Goal: Navigation & Orientation: Find specific page/section

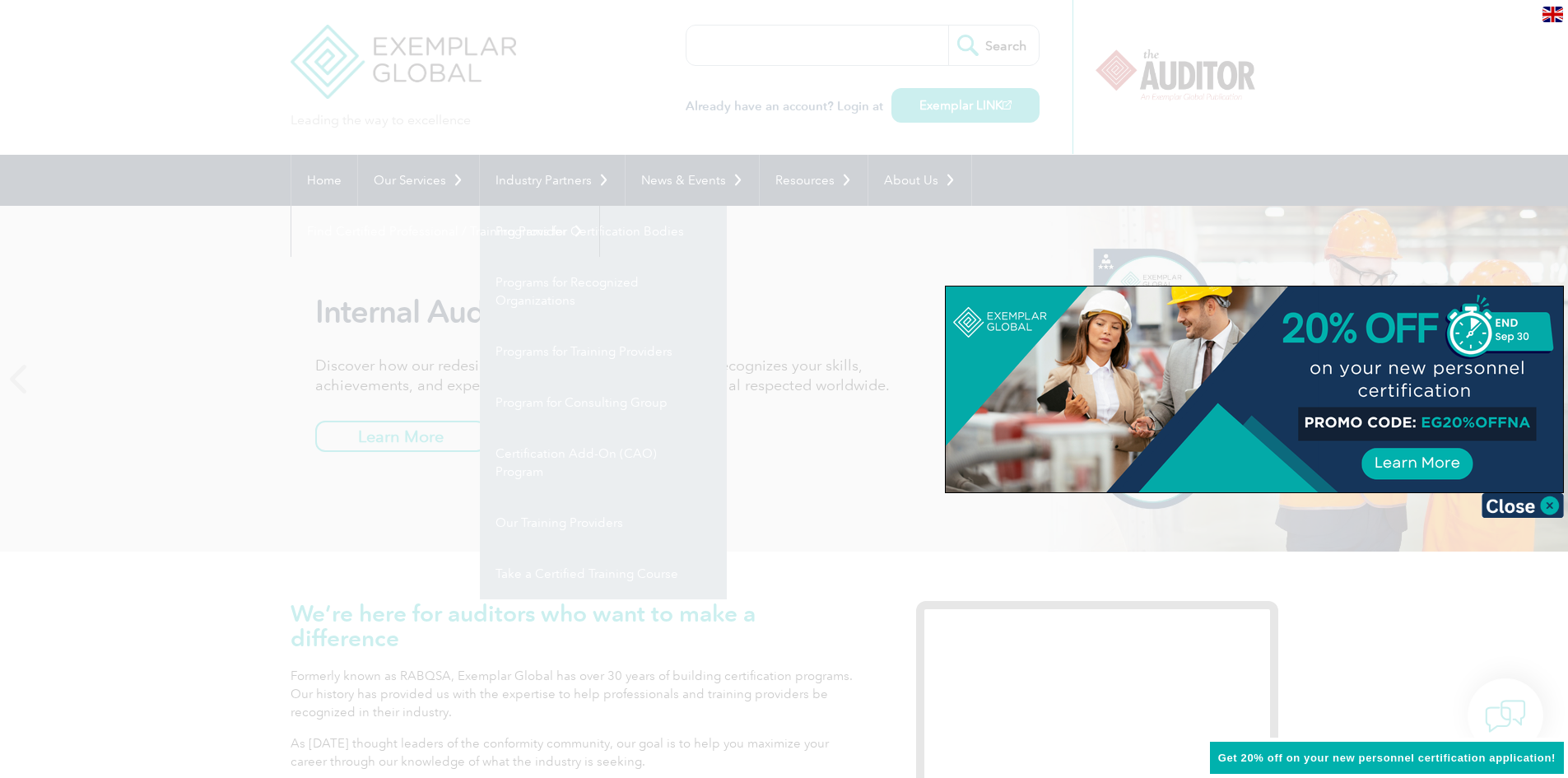
click at [574, 352] on div at bounding box center [784, 389] width 1568 height 778
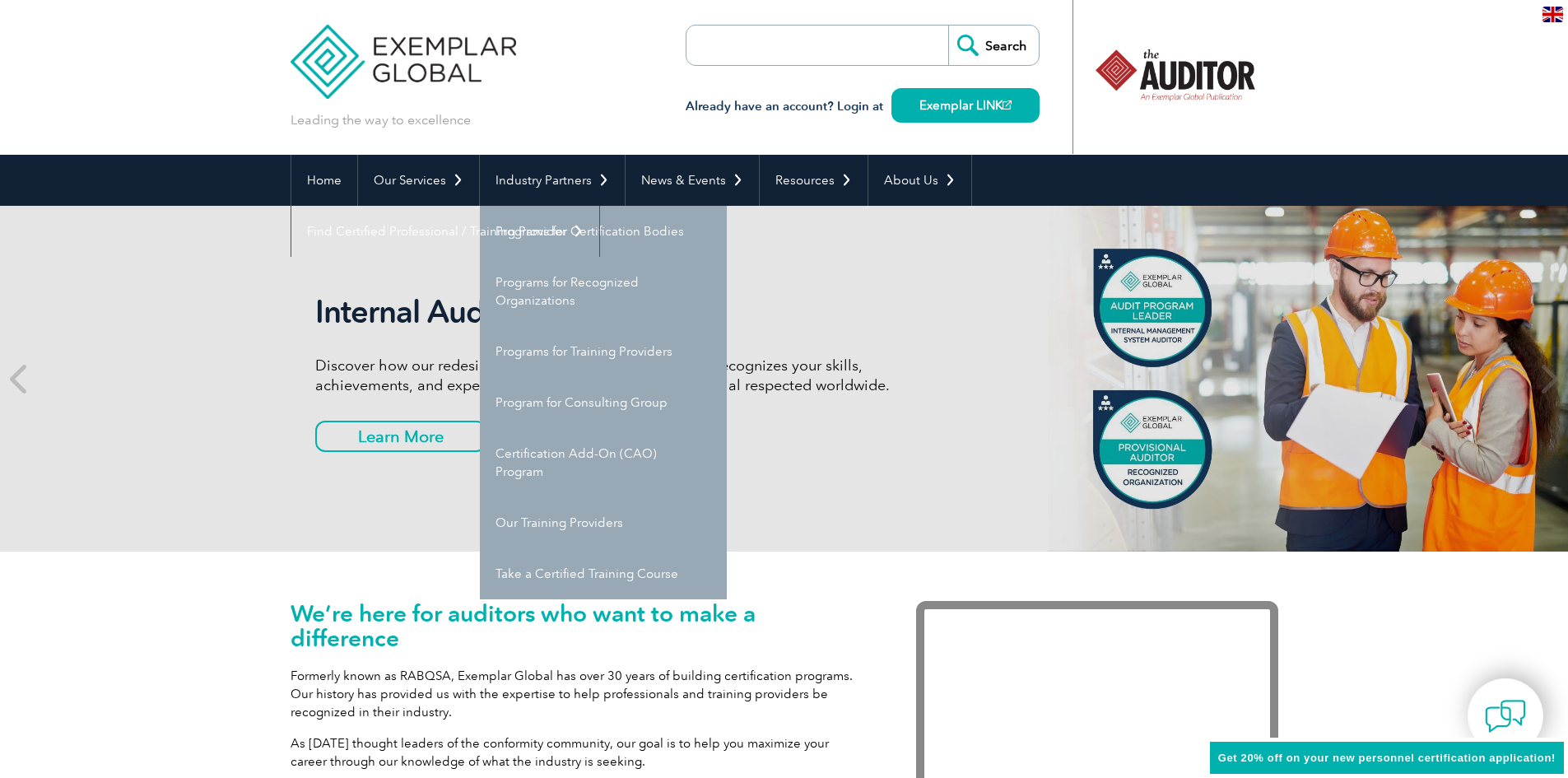
click at [574, 352] on link "Programs for Training Providers" at bounding box center [603, 351] width 247 height 51
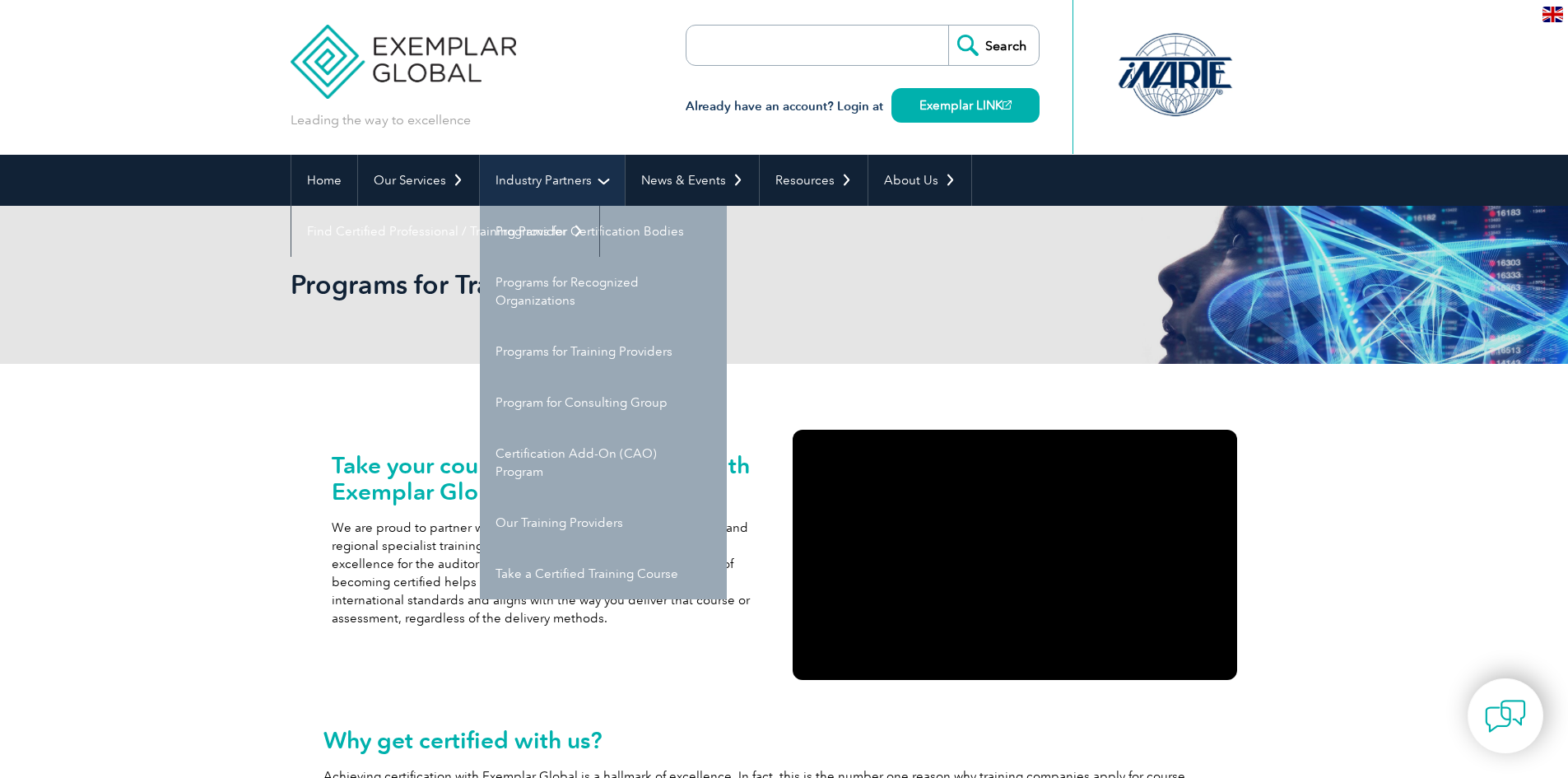
click at [525, 178] on link "Industry Partners" at bounding box center [552, 180] width 145 height 51
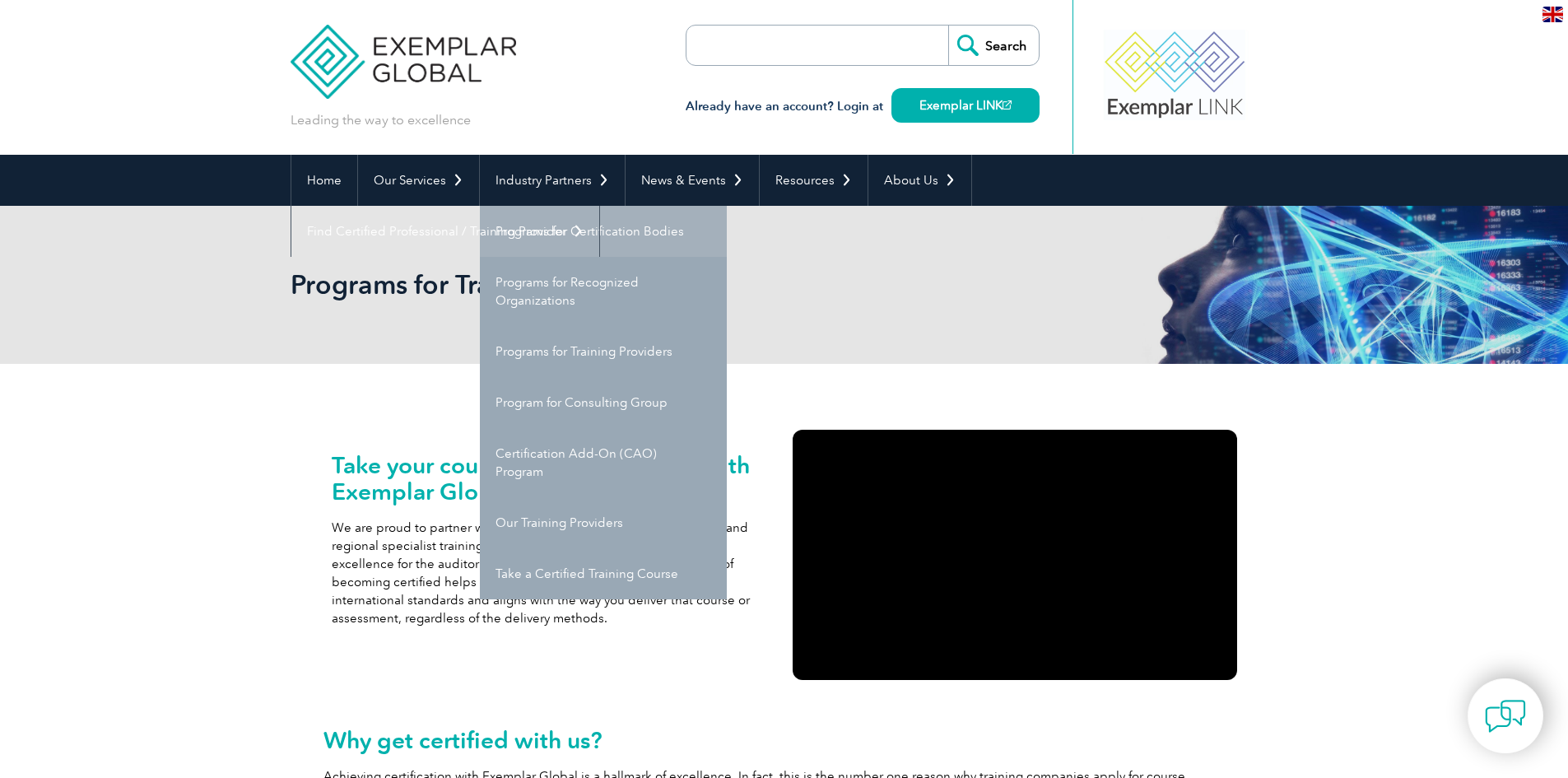
click at [578, 226] on link "Programs for Certification Bodies" at bounding box center [603, 231] width 247 height 51
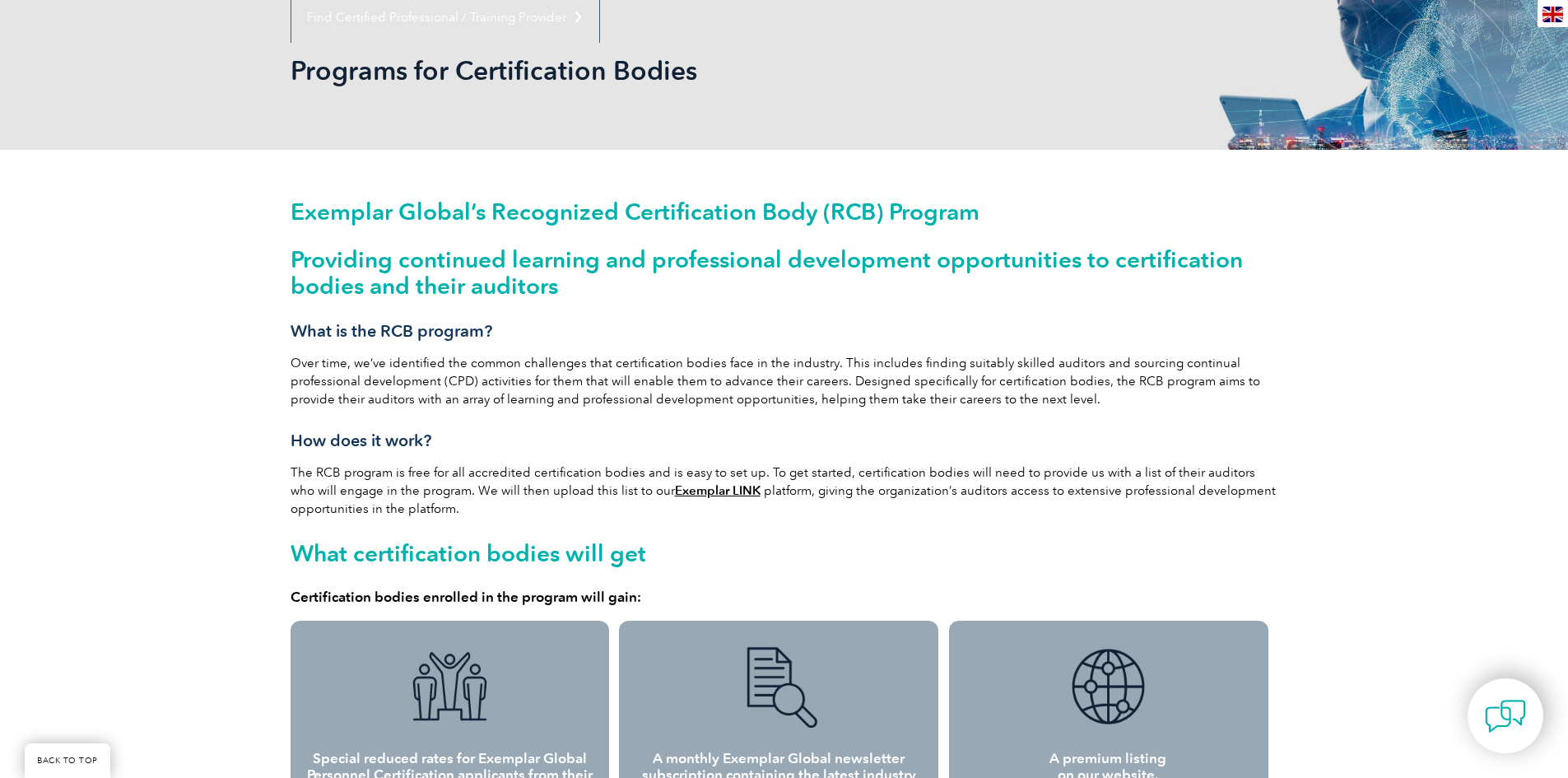
scroll to position [165, 0]
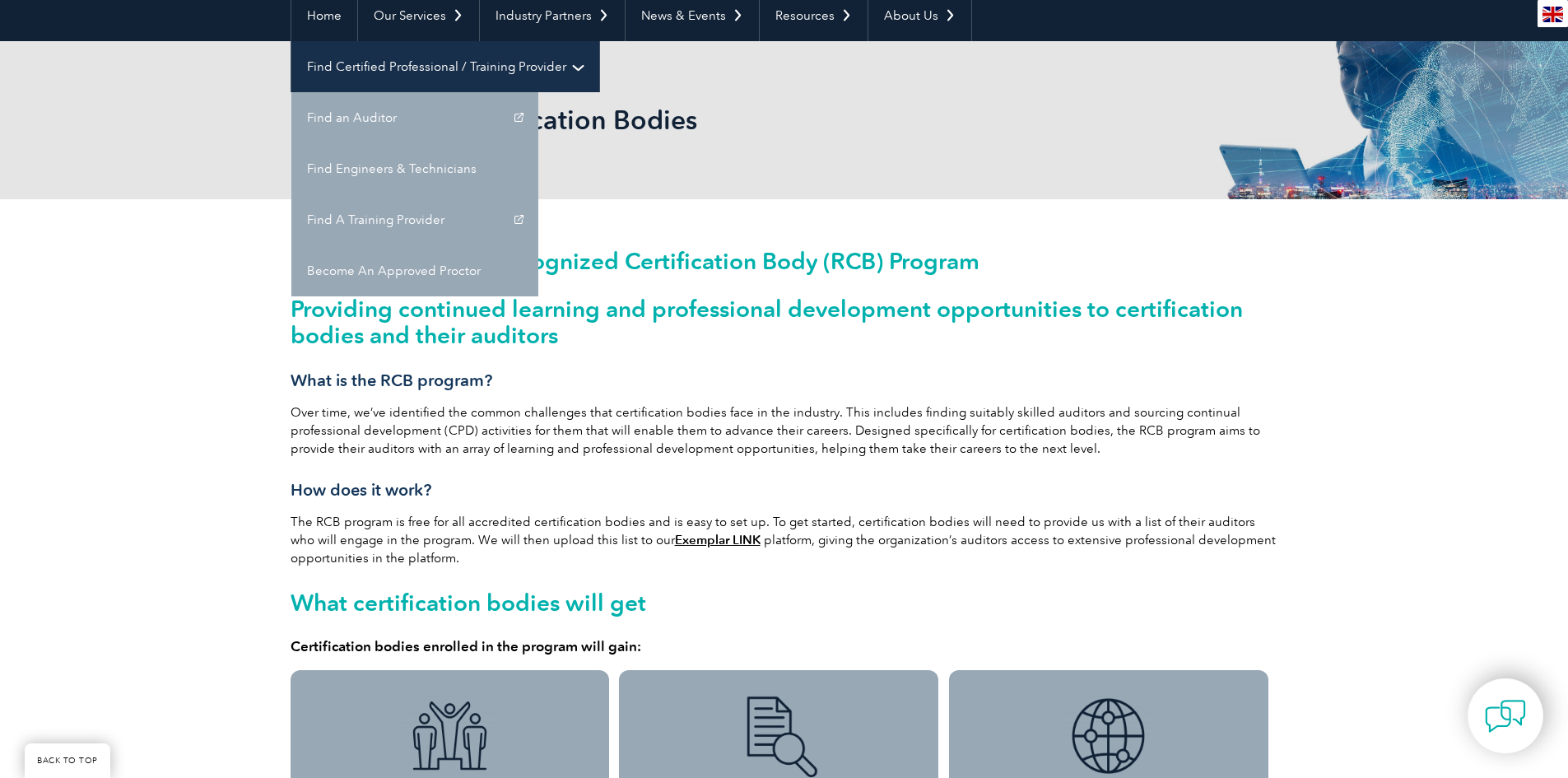
click at [599, 41] on link "Find Certified Professional / Training Provider" at bounding box center [446, 66] width 308 height 51
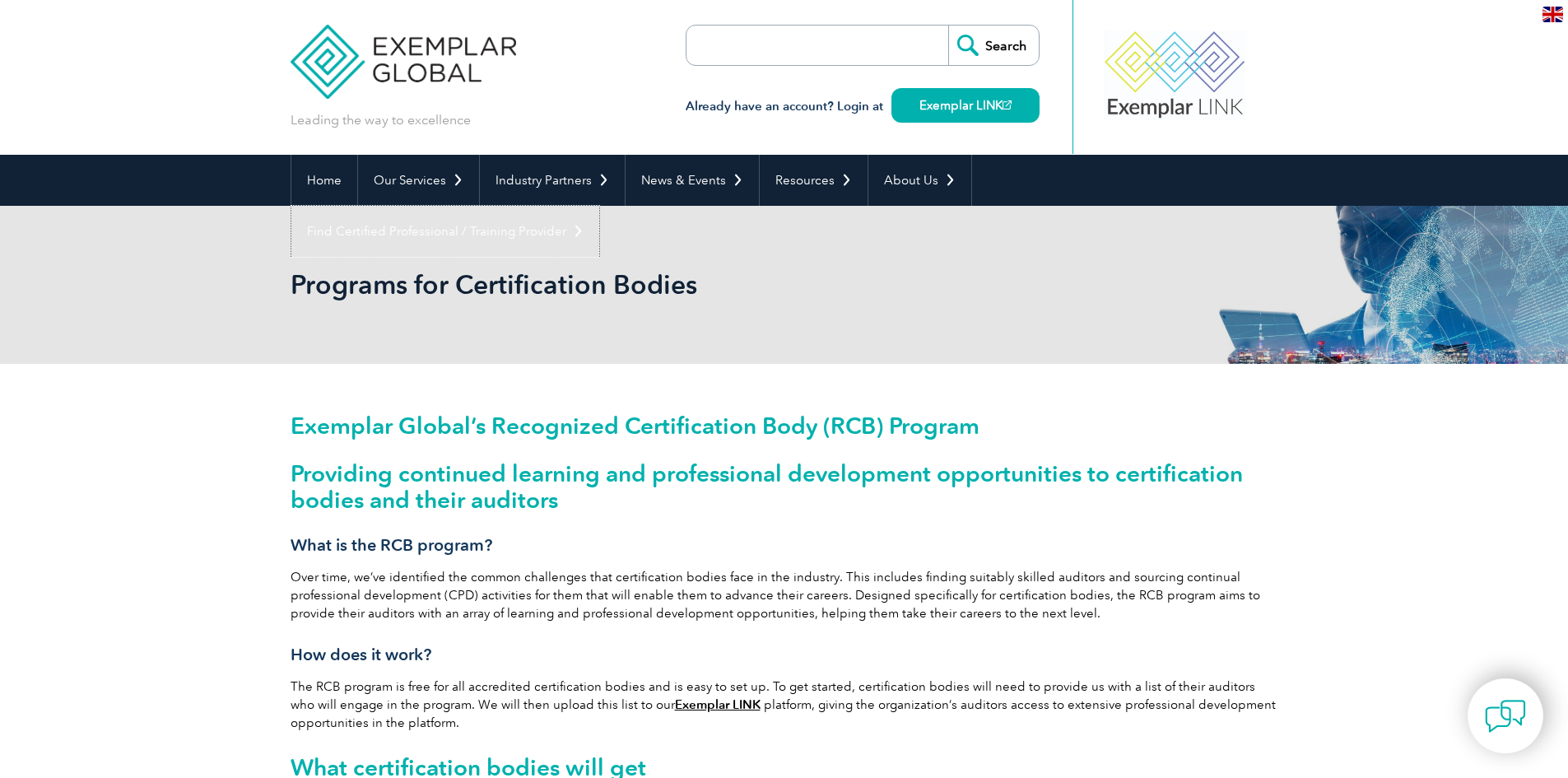
scroll to position [165, 0]
